Goal: Information Seeking & Learning: Learn about a topic

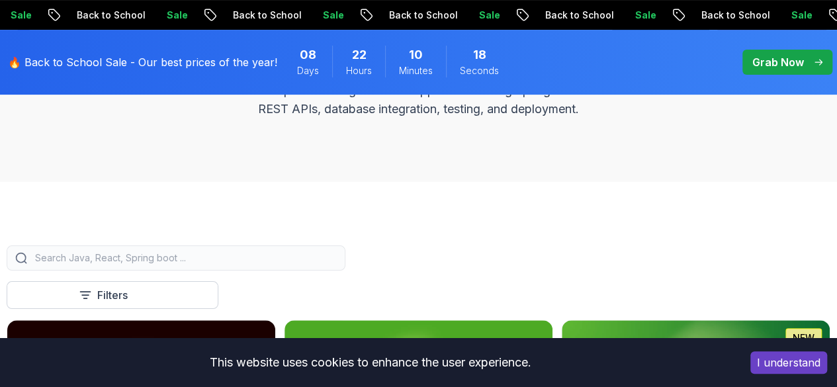
scroll to position [149, 0]
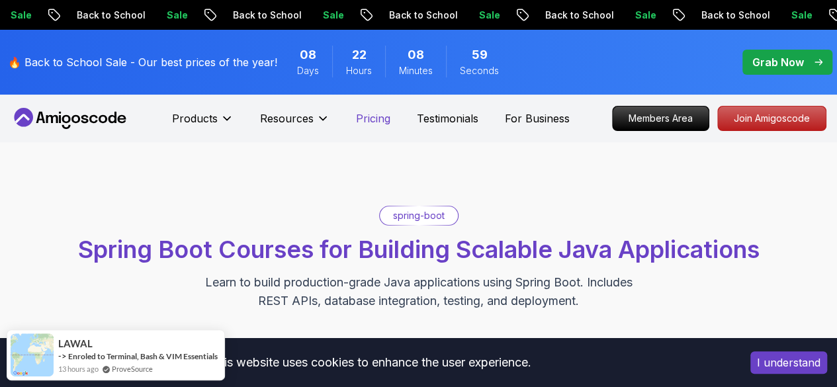
click at [376, 121] on p "Pricing" at bounding box center [373, 118] width 34 height 16
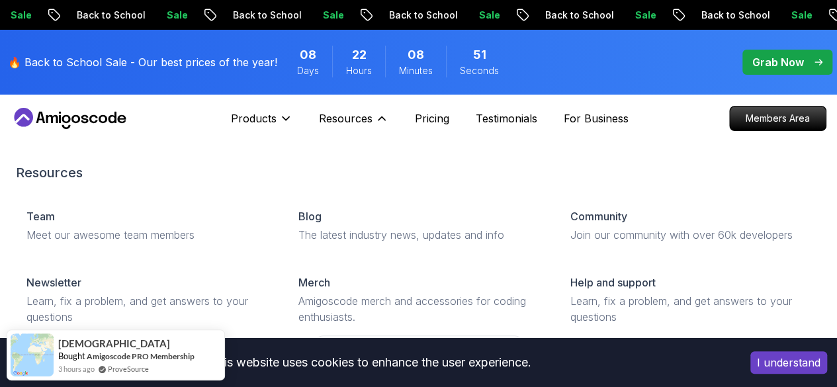
click at [394, 151] on div "Resources Team Meet our awesome team members Blog The latest industry news, upd…" at bounding box center [418, 345] width 805 height 417
